Goal: Task Accomplishment & Management: Manage account settings

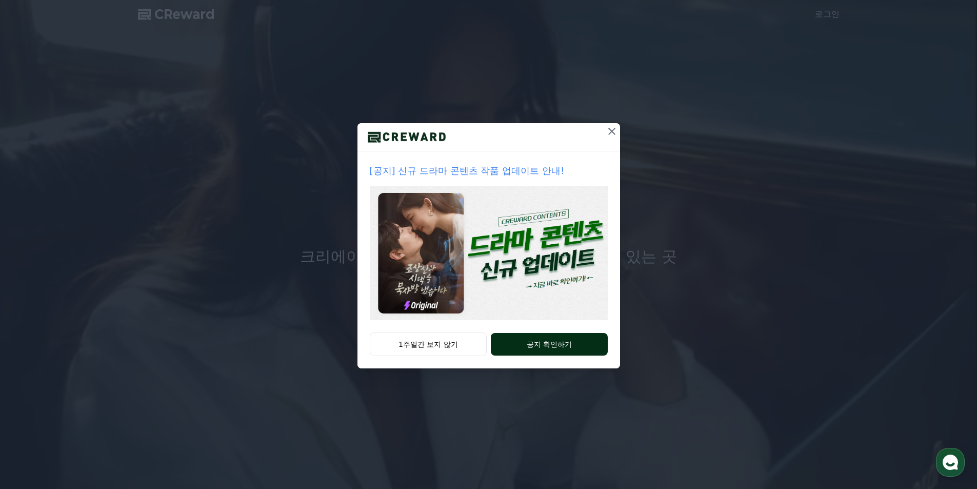
click at [511, 346] on button "공지 확인하기" at bounding box center [549, 344] width 116 height 23
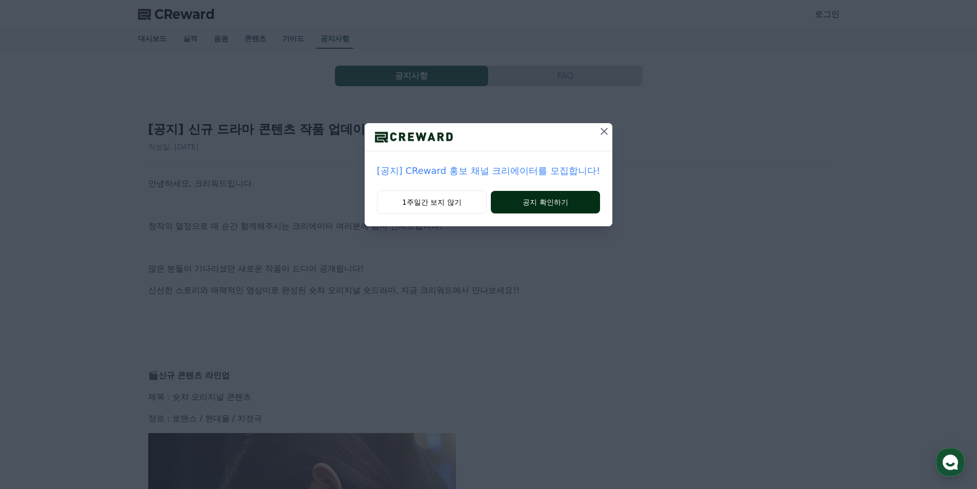
click at [525, 210] on button "공지 확인하기" at bounding box center [545, 202] width 109 height 23
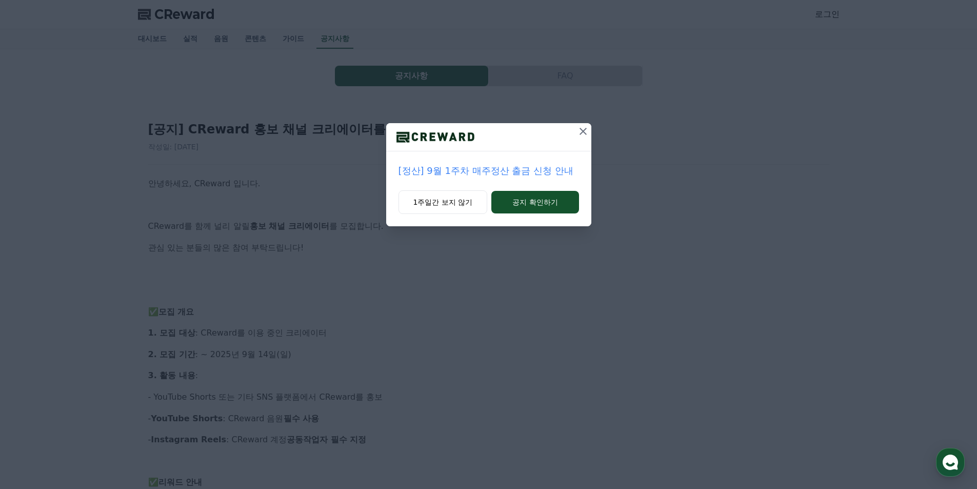
click at [525, 210] on button "공지 확인하기" at bounding box center [534, 202] width 87 height 23
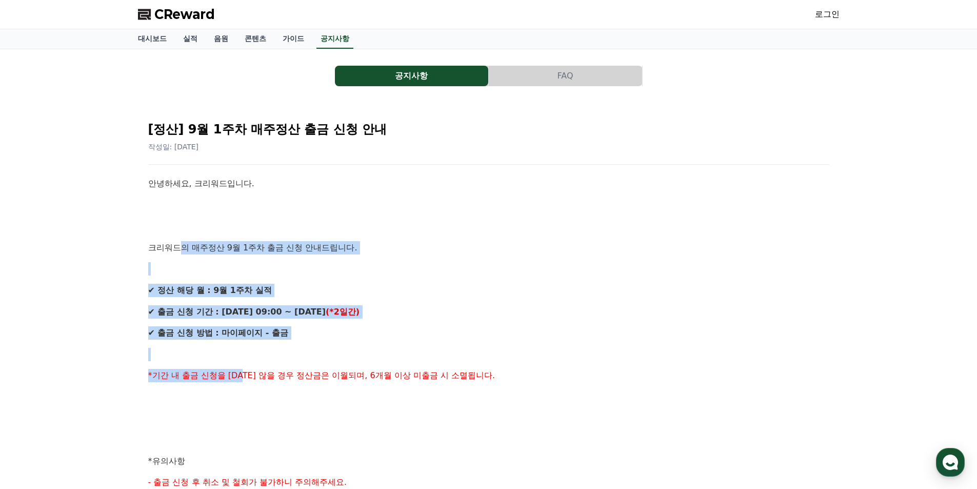
drag, startPoint x: 181, startPoint y: 252, endPoint x: 250, endPoint y: 363, distance: 130.9
click at [250, 363] on div "안녕하세요, 크리워드입니다. 크리워드의 매주정산 9월 1주차 출금 신청 안내드립니다. ✔ 정산 해당 월 : 9월 1주차 실적 ✔ 출금 신청 기…" at bounding box center [488, 471] width 681 height 589
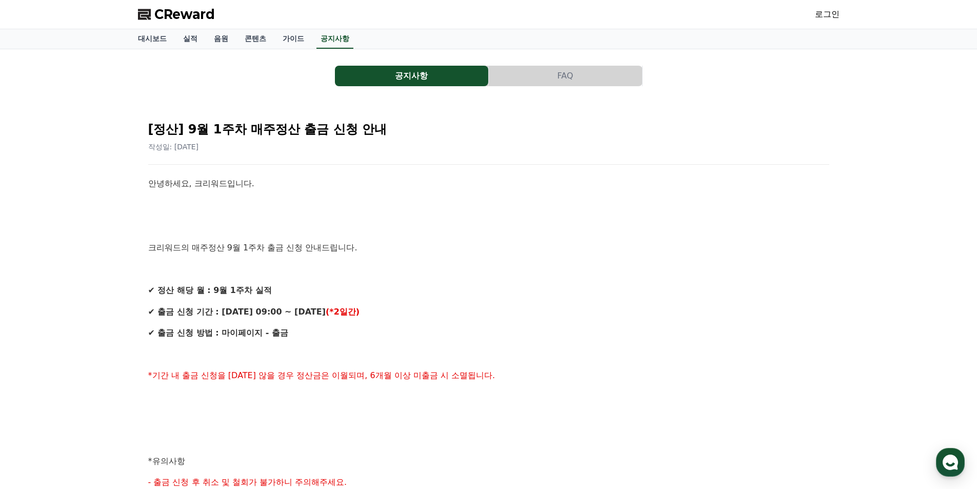
click at [319, 400] on p at bounding box center [488, 396] width 681 height 13
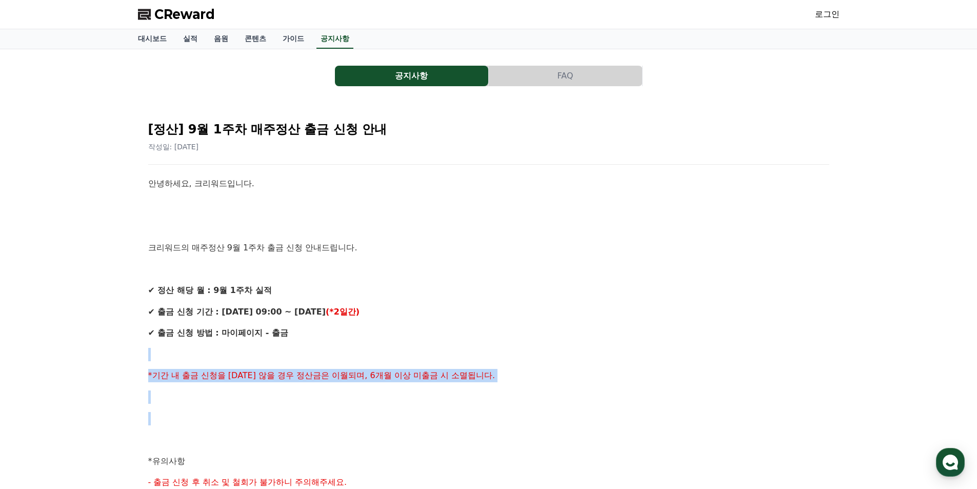
drag, startPoint x: 294, startPoint y: 375, endPoint x: 250, endPoint y: 348, distance: 51.4
click at [250, 348] on div "안녕하세요, 크리워드입니다. 크리워드의 매주정산 9월 1주차 출금 신청 안내드립니다. ✔ 정산 해당 월 : 9월 1주차 실적 ✔ 출금 신청 기…" at bounding box center [488, 471] width 681 height 589
click at [249, 348] on p at bounding box center [488, 354] width 681 height 13
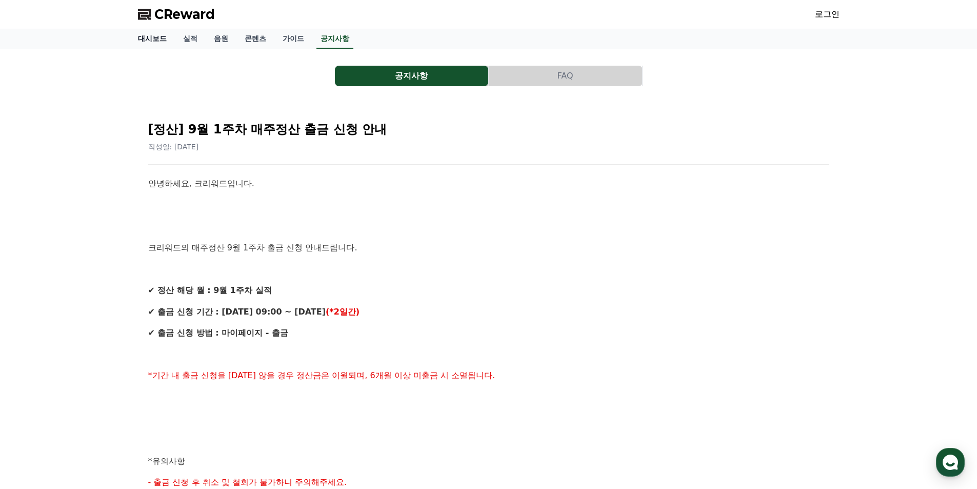
click at [146, 38] on link "대시보드" at bounding box center [152, 38] width 45 height 19
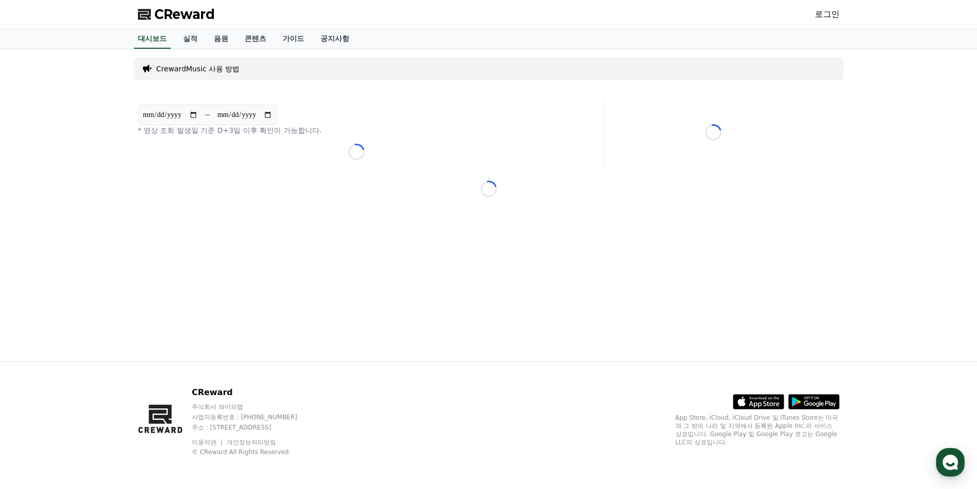
click at [833, 15] on link "로그인" at bounding box center [827, 14] width 25 height 12
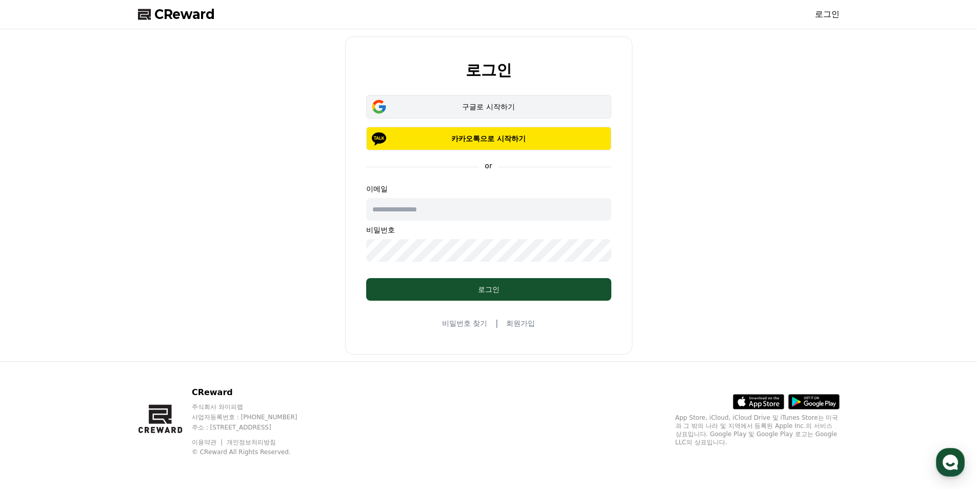
click at [508, 113] on button "구글로 시작하기" at bounding box center [488, 107] width 245 height 24
